Goal: Communication & Community: Answer question/provide support

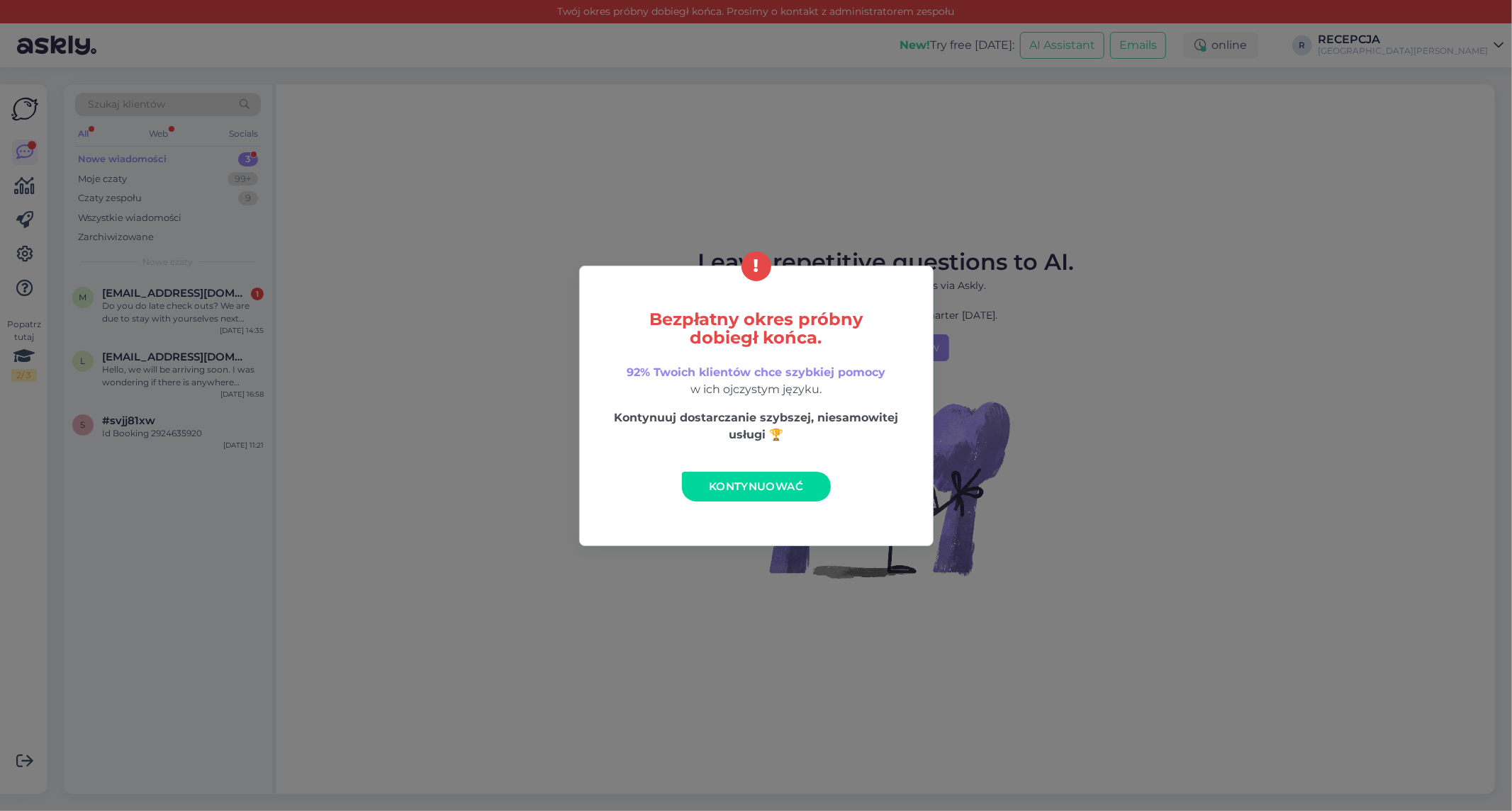
click at [704, 493] on link "Kontynuować" at bounding box center [756, 486] width 149 height 29
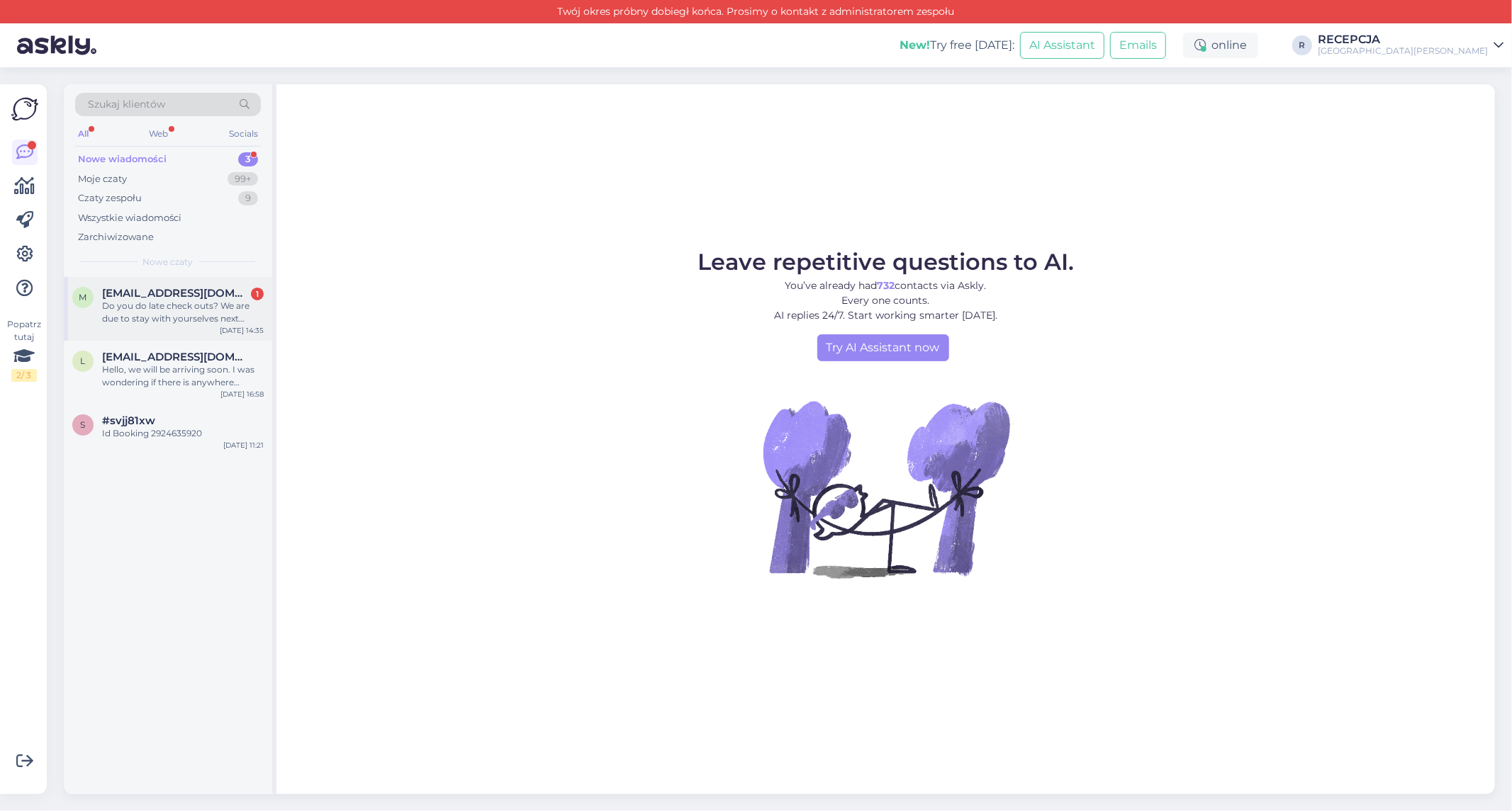
click at [146, 308] on div "Do you do late check outs? We are due to stay with yourselves next month" at bounding box center [183, 312] width 161 height 26
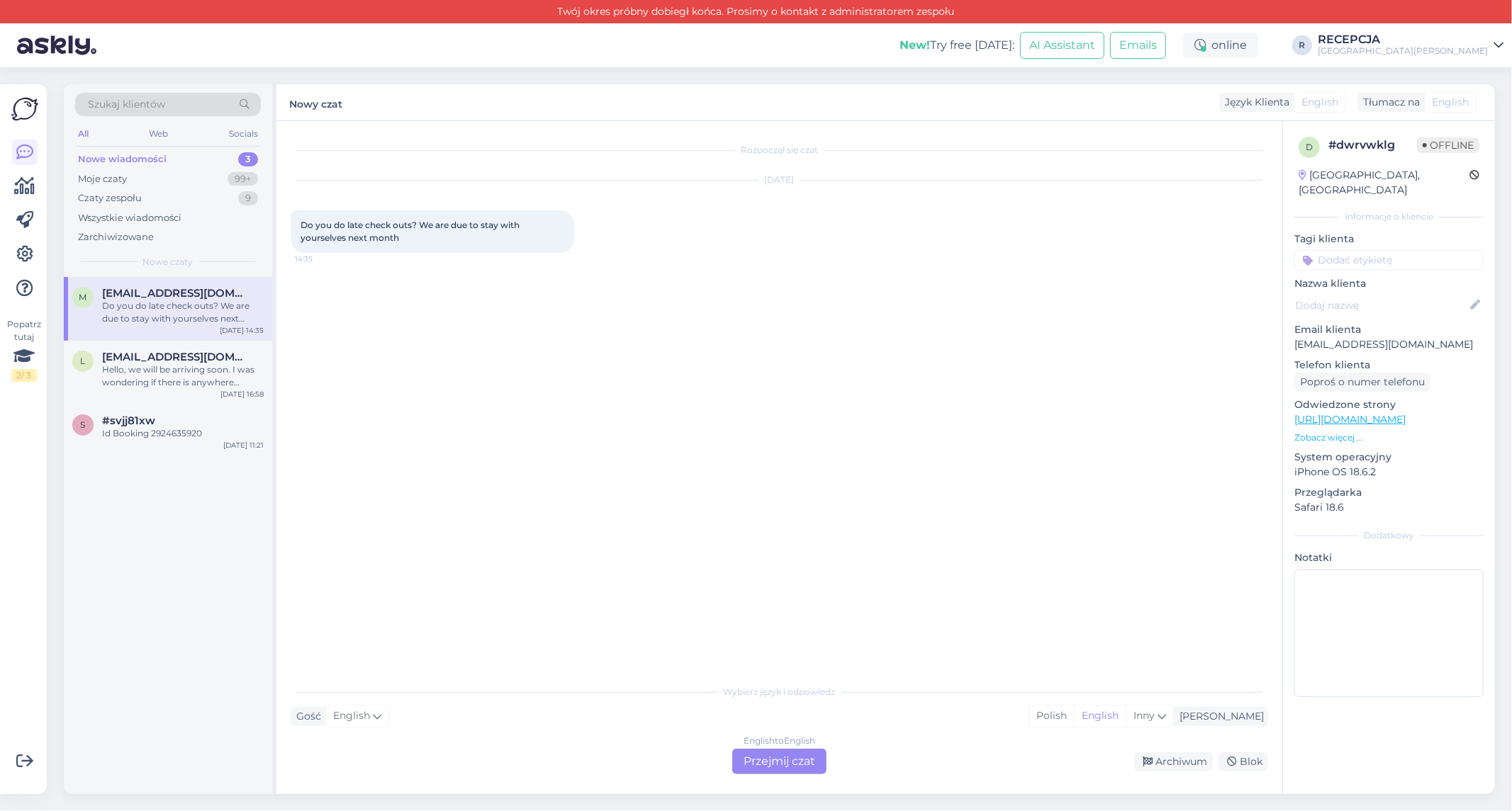
click at [777, 751] on div "English to English Przejmij czat" at bounding box center [780, 761] width 95 height 26
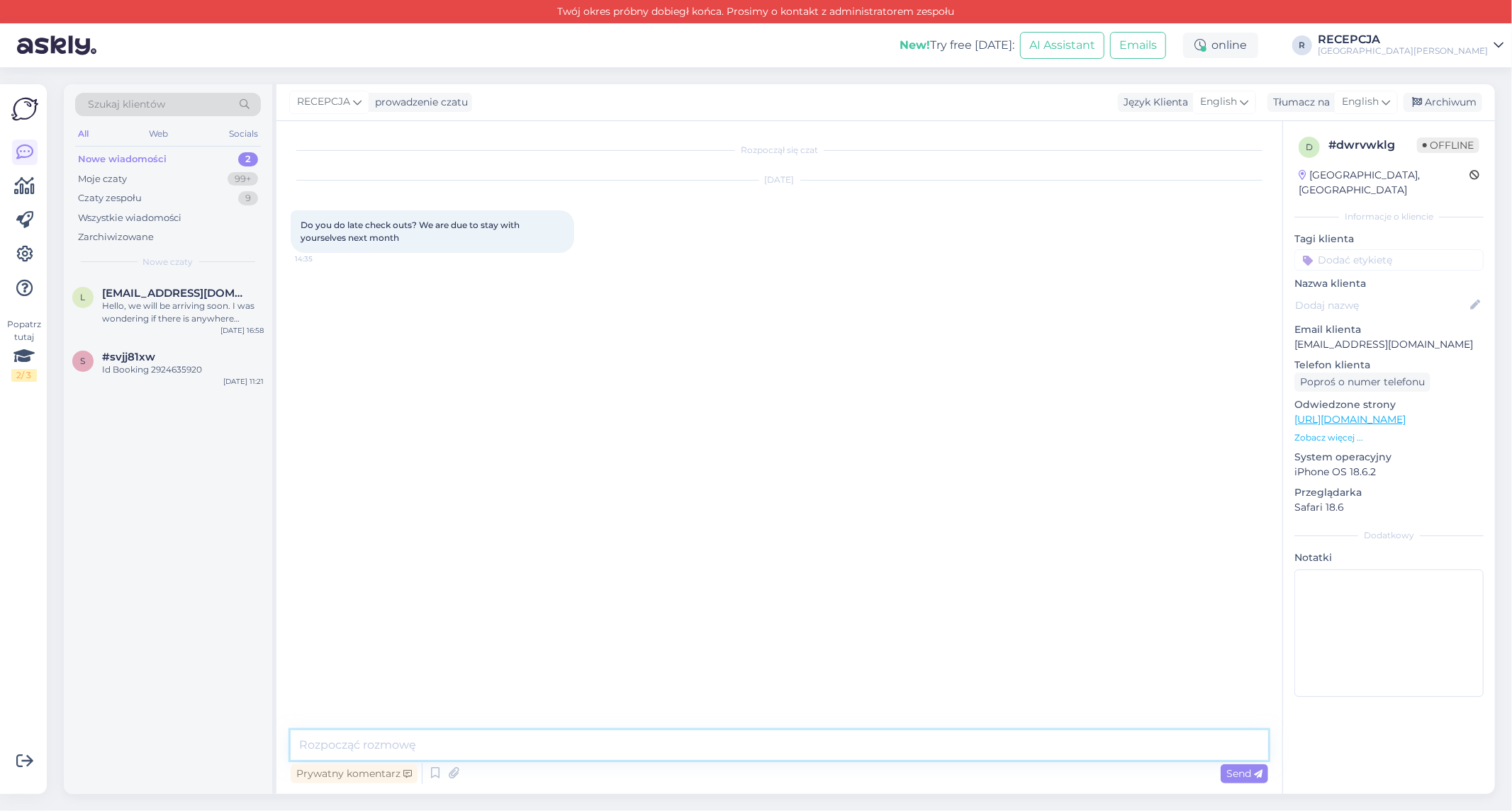
click at [475, 738] on textarea at bounding box center [779, 745] width 977 height 29
paste textarea "We can offer a complimentary late check-out until 11 a.m., but after > that, yo…"
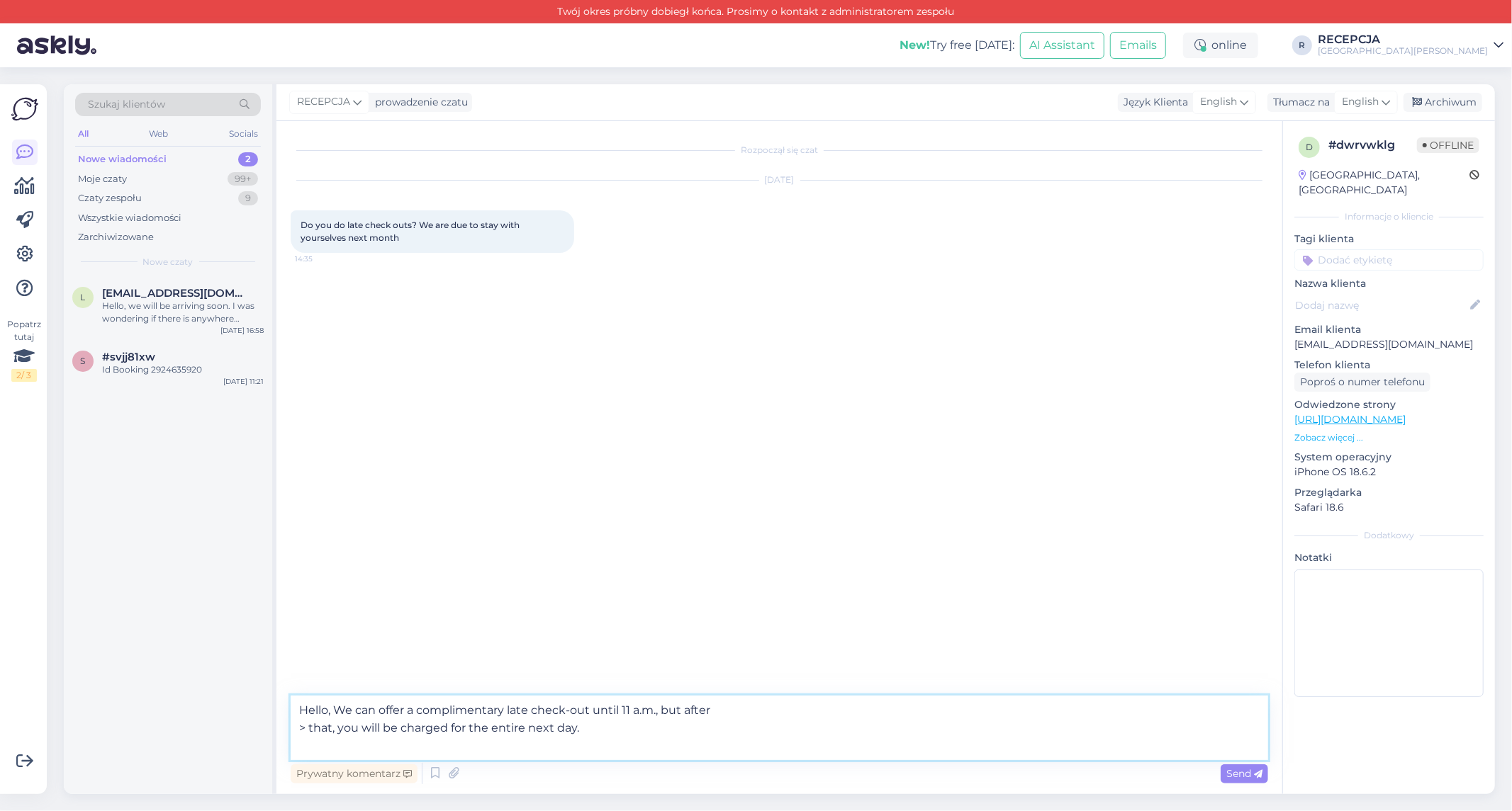
click at [308, 724] on textarea "Hello, We can offer a complimentary late check-out until 11 a.m., but after > t…" at bounding box center [779, 727] width 977 height 64
click at [592, 731] on textarea "Hello, We can offer a complimentary late check-out until 11 a.m., but after tha…" at bounding box center [779, 727] width 977 height 64
type textarea "Hello, We can offer a complimentary late check-out until 11 a.m., but after tha…"
